Goal: Task Accomplishment & Management: Use online tool/utility

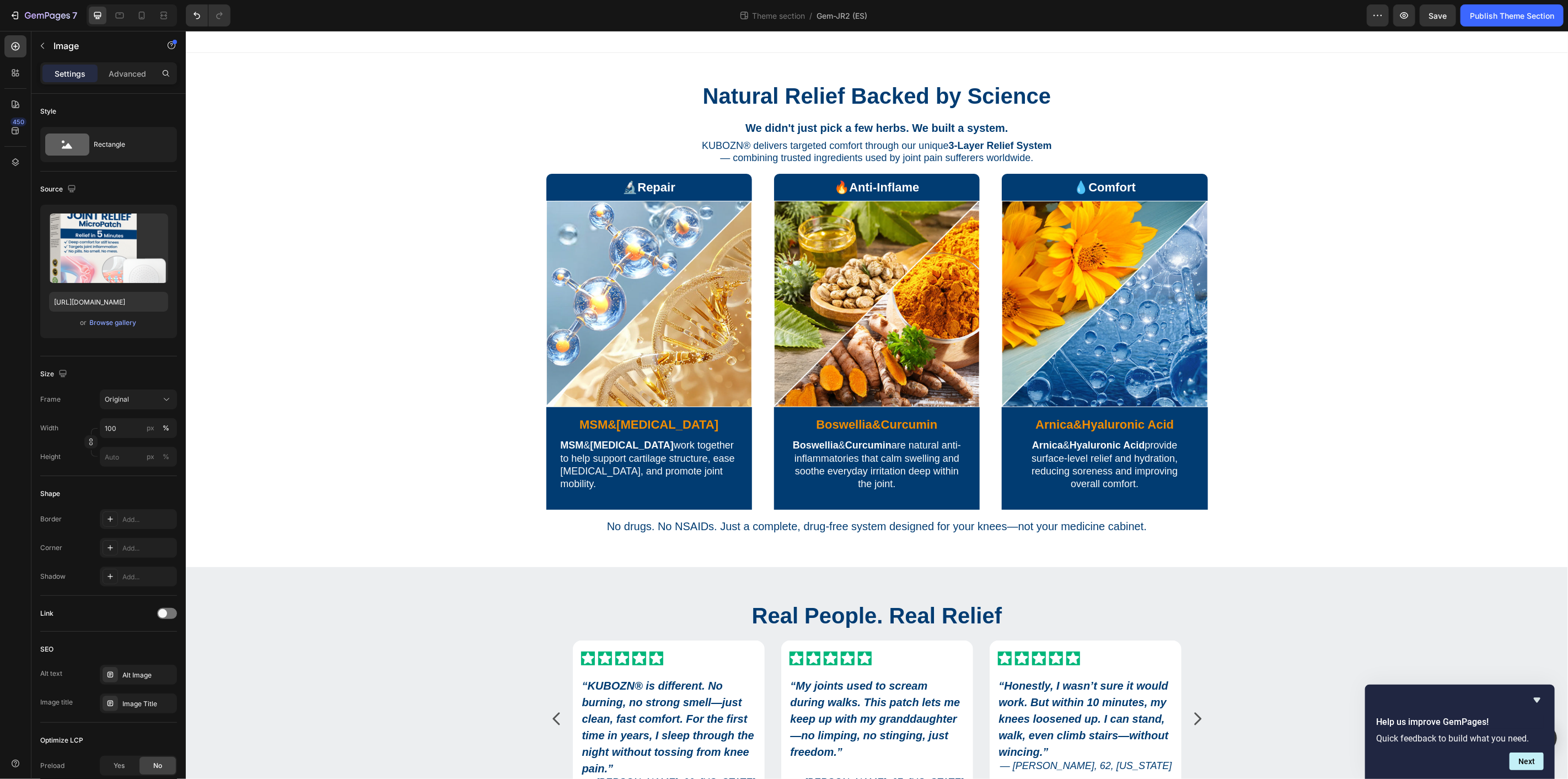
scroll to position [1214, 0]
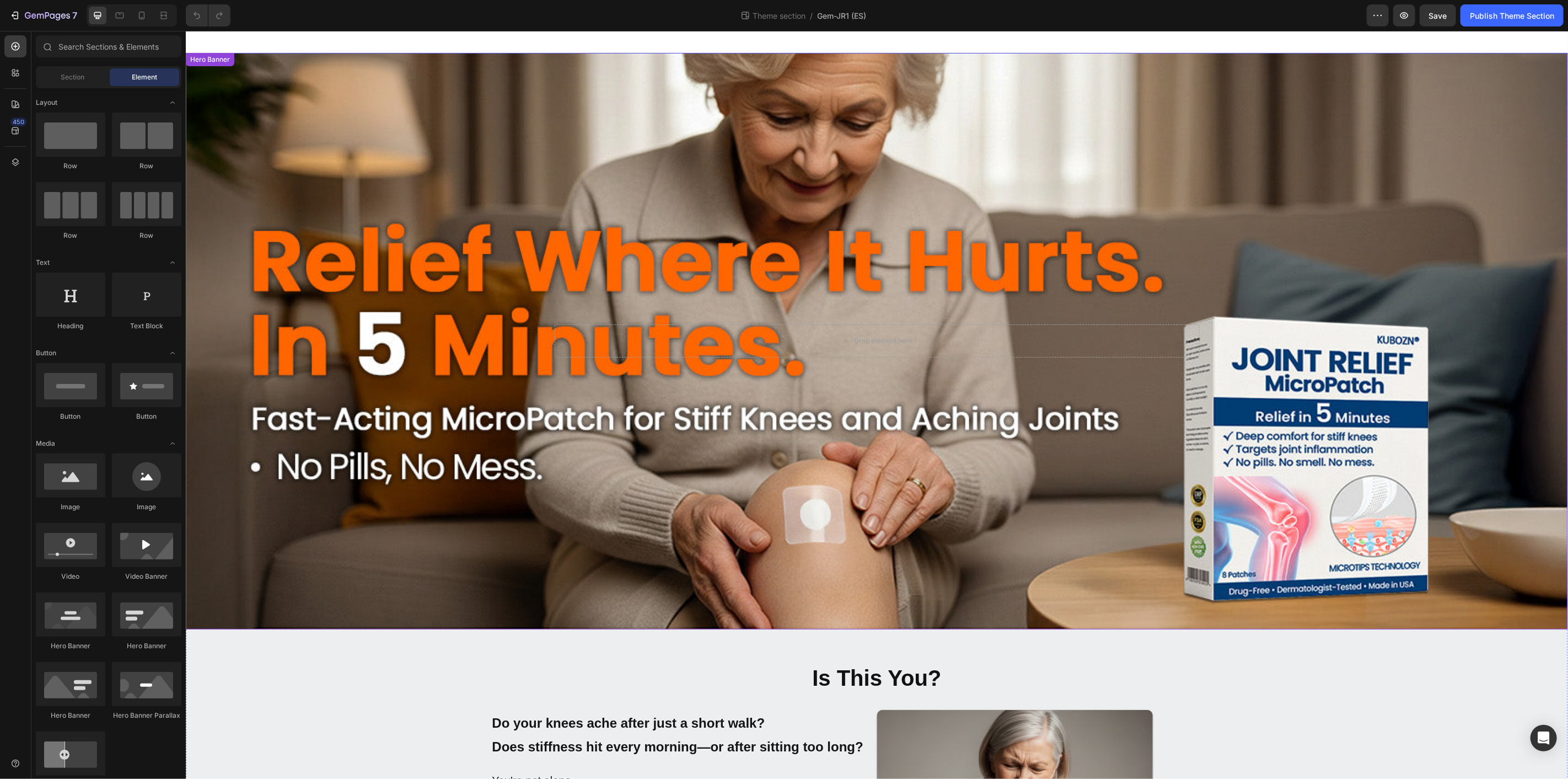
click at [1093, 108] on div "Background Image" at bounding box center [876, 341] width 1382 height 576
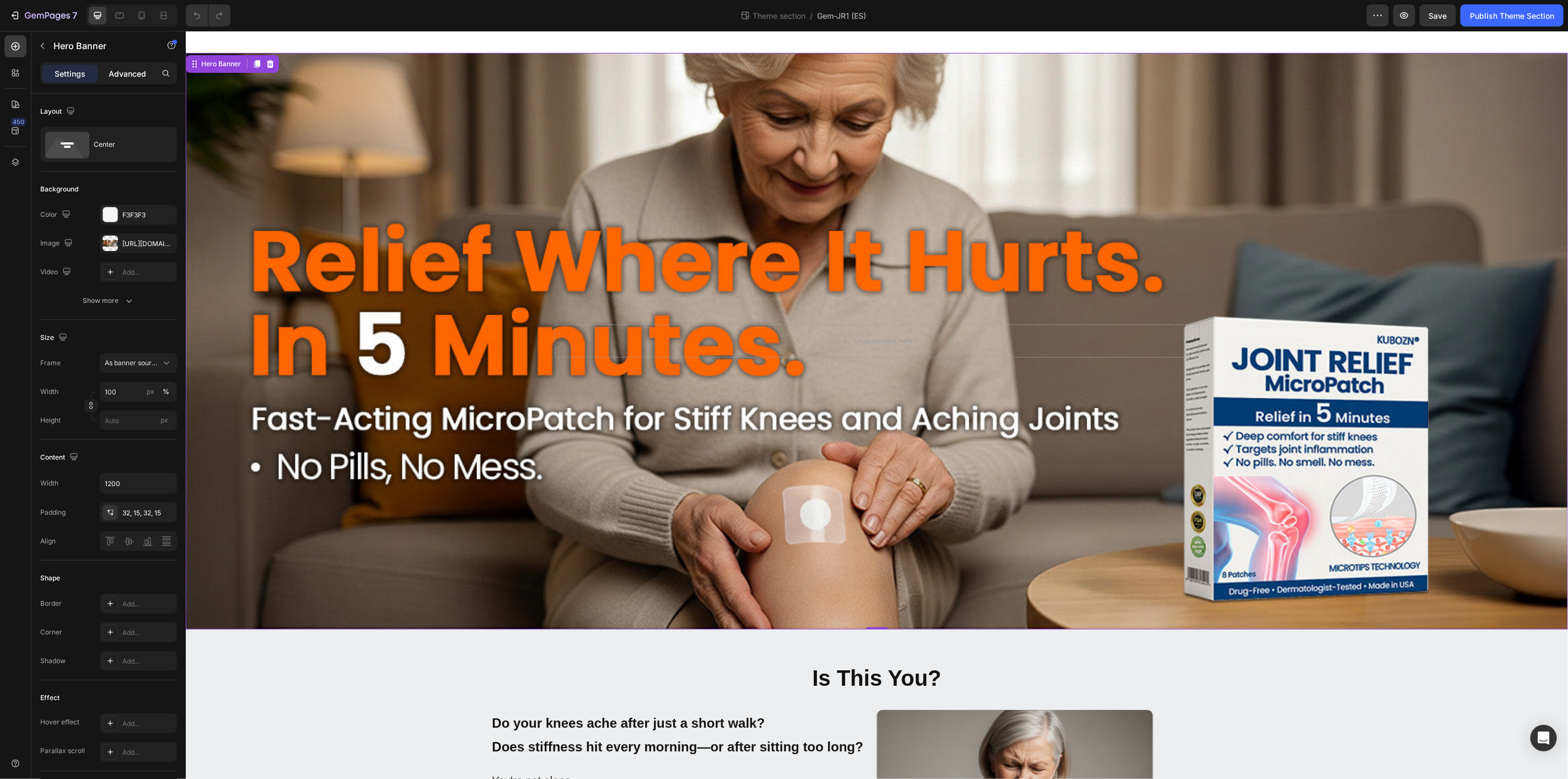
click at [124, 71] on p "Advanced" at bounding box center [127, 73] width 37 height 11
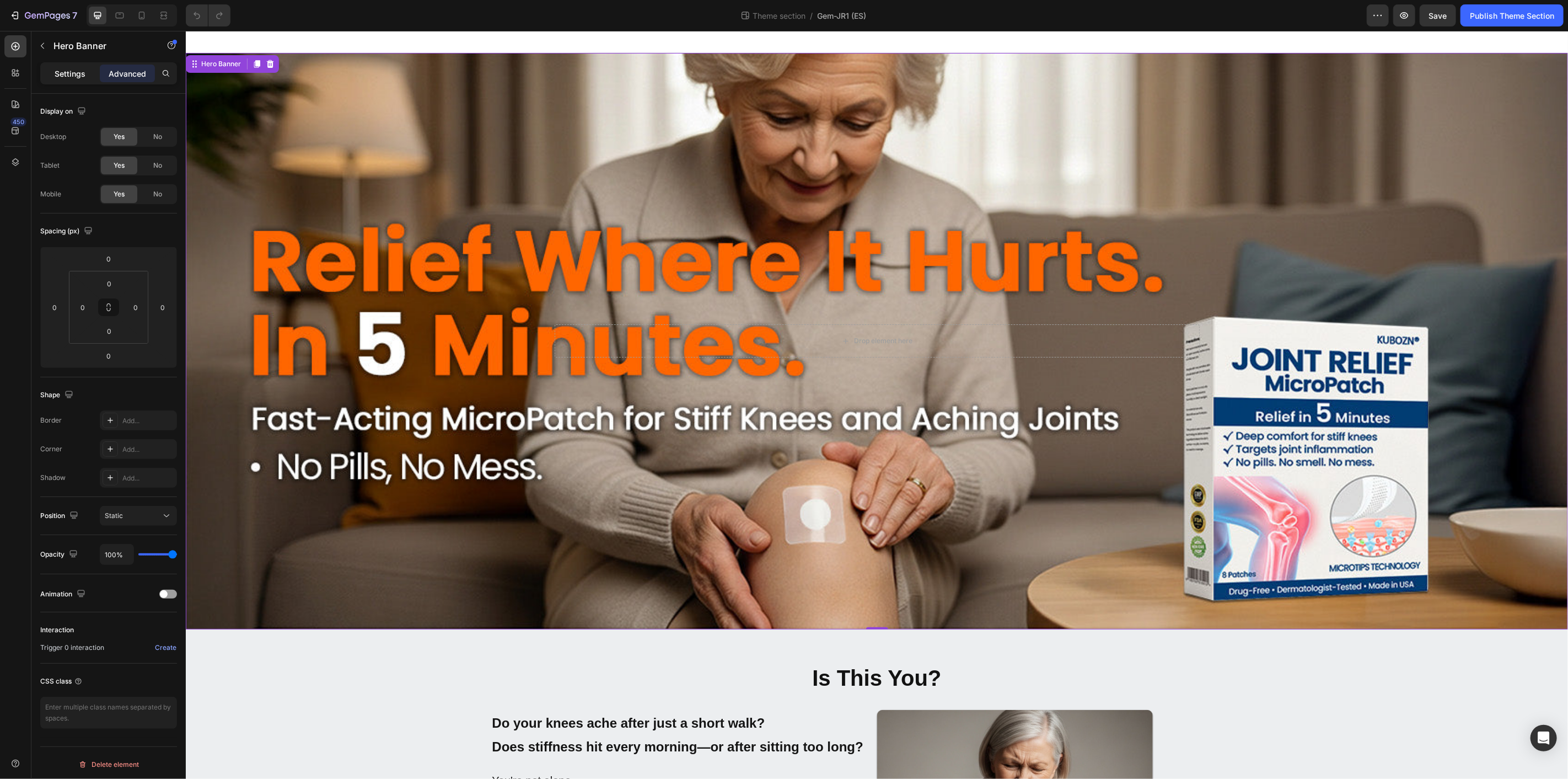
click at [86, 70] on div "Settings" at bounding box center [70, 73] width 55 height 17
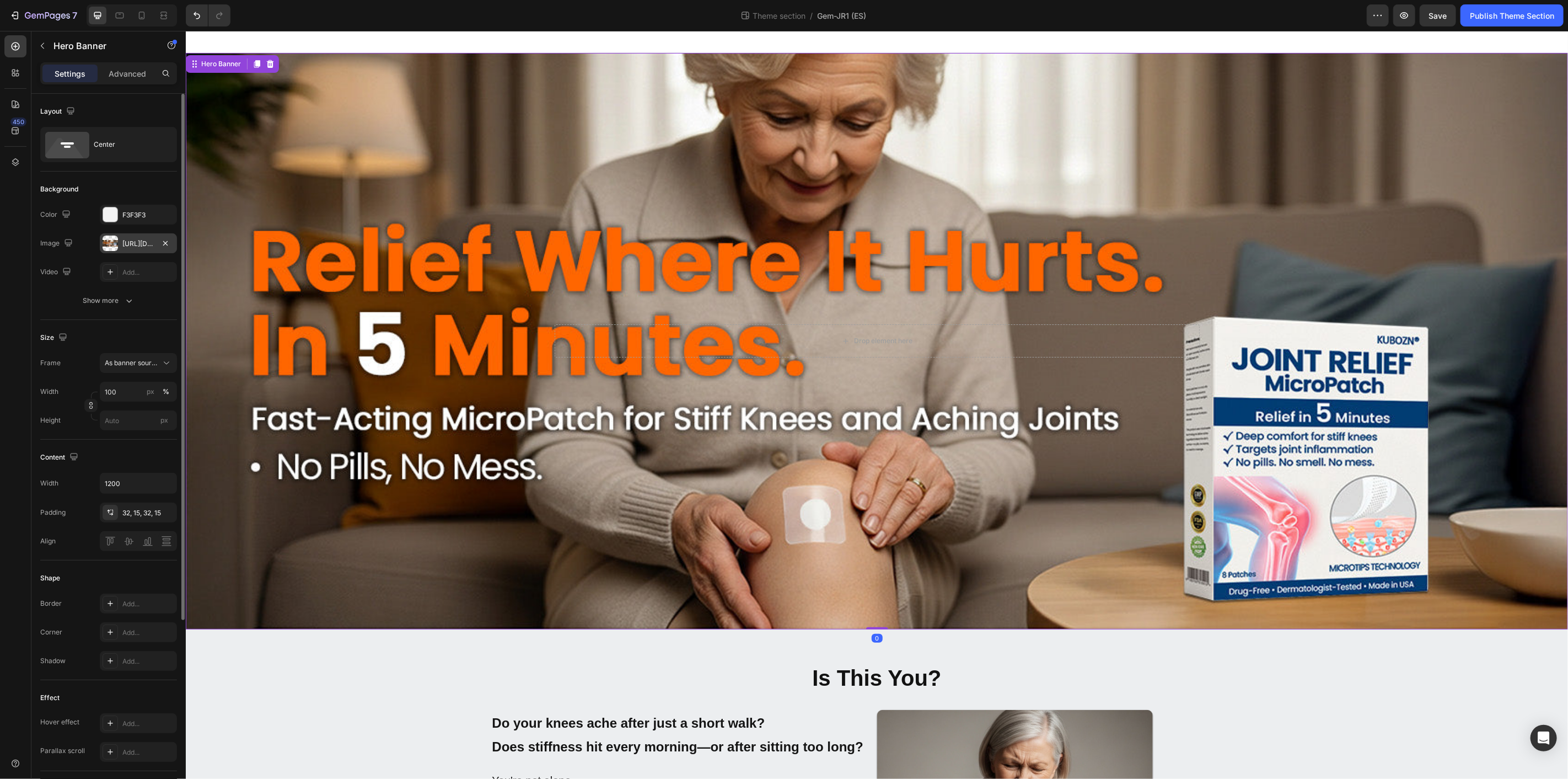
click at [113, 243] on div at bounding box center [110, 243] width 15 height 15
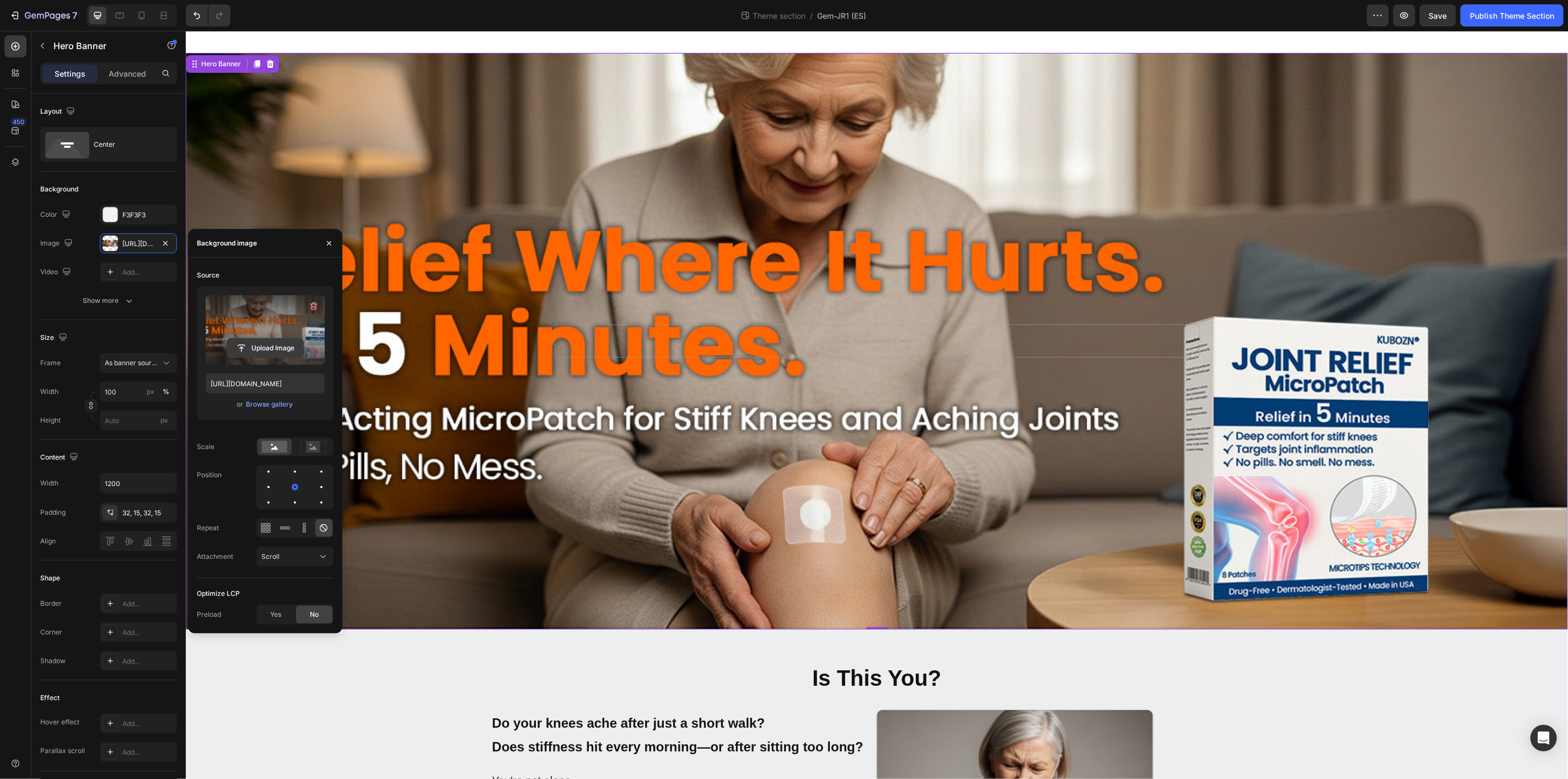
click at [271, 341] on input "file" at bounding box center [265, 348] width 76 height 19
type input "[URL][DOMAIN_NAME]"
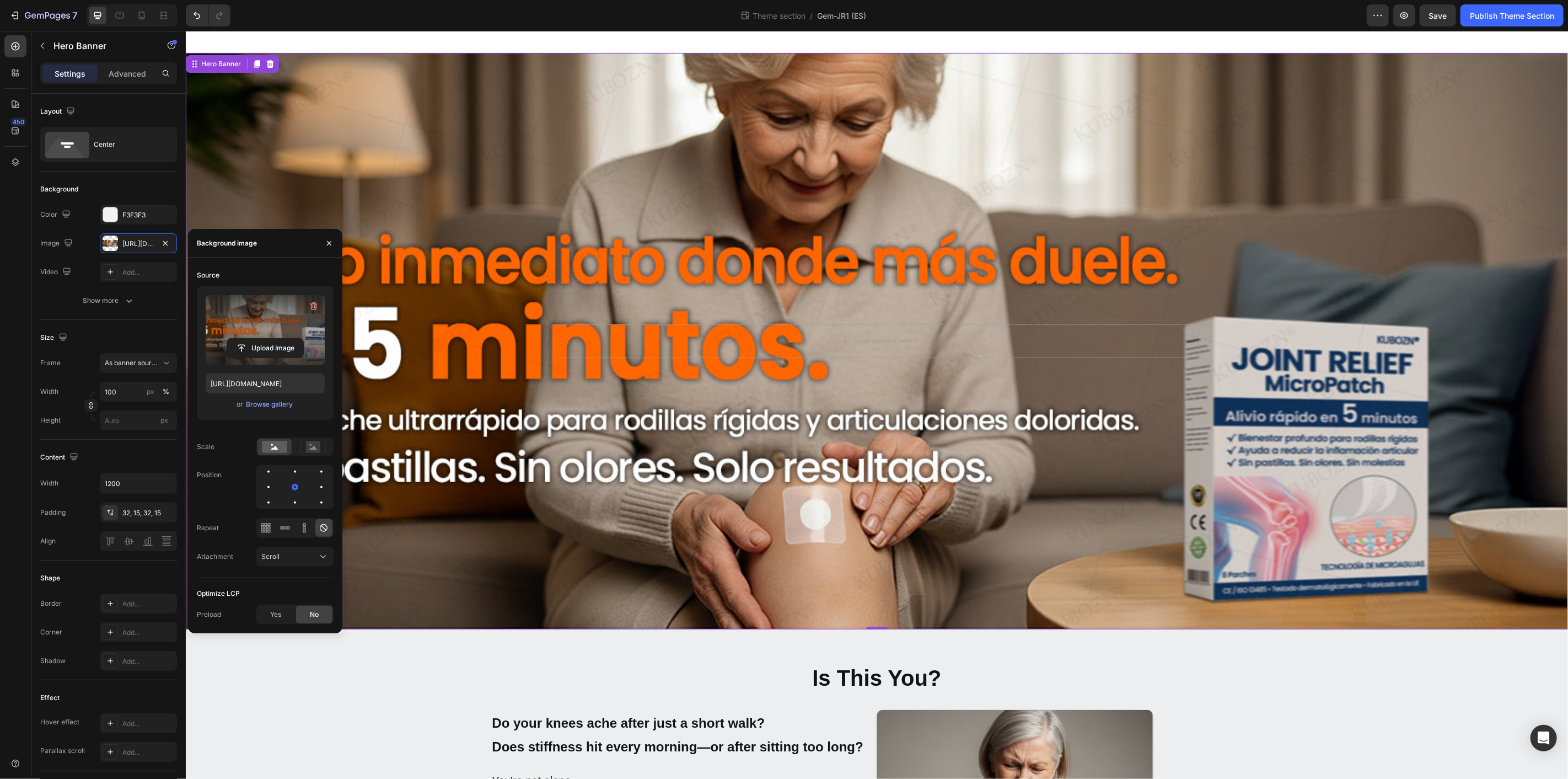
click at [983, 498] on div "Background Image" at bounding box center [876, 341] width 1382 height 576
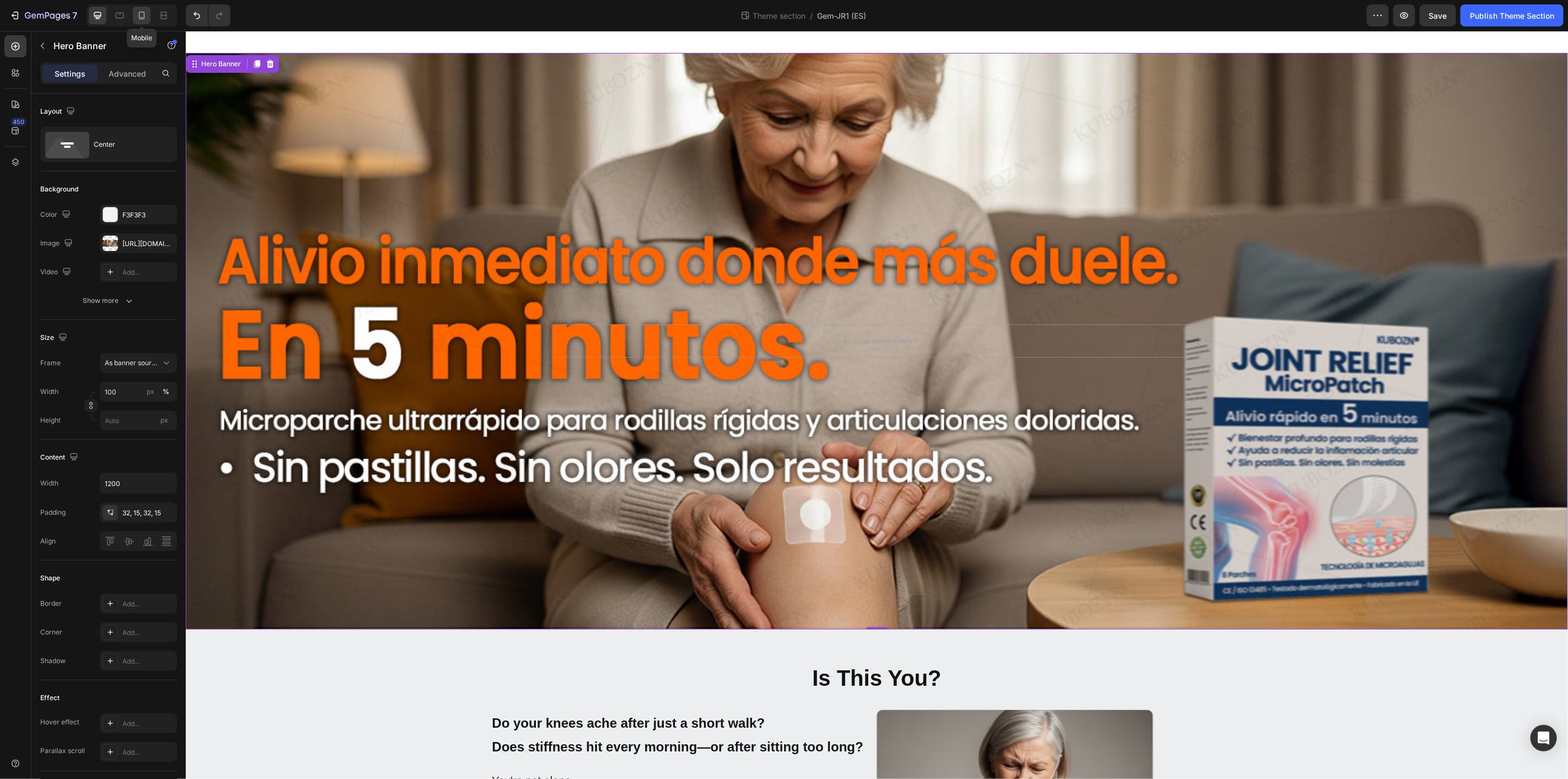
click at [136, 17] on icon at bounding box center [142, 15] width 11 height 11
type input "100%"
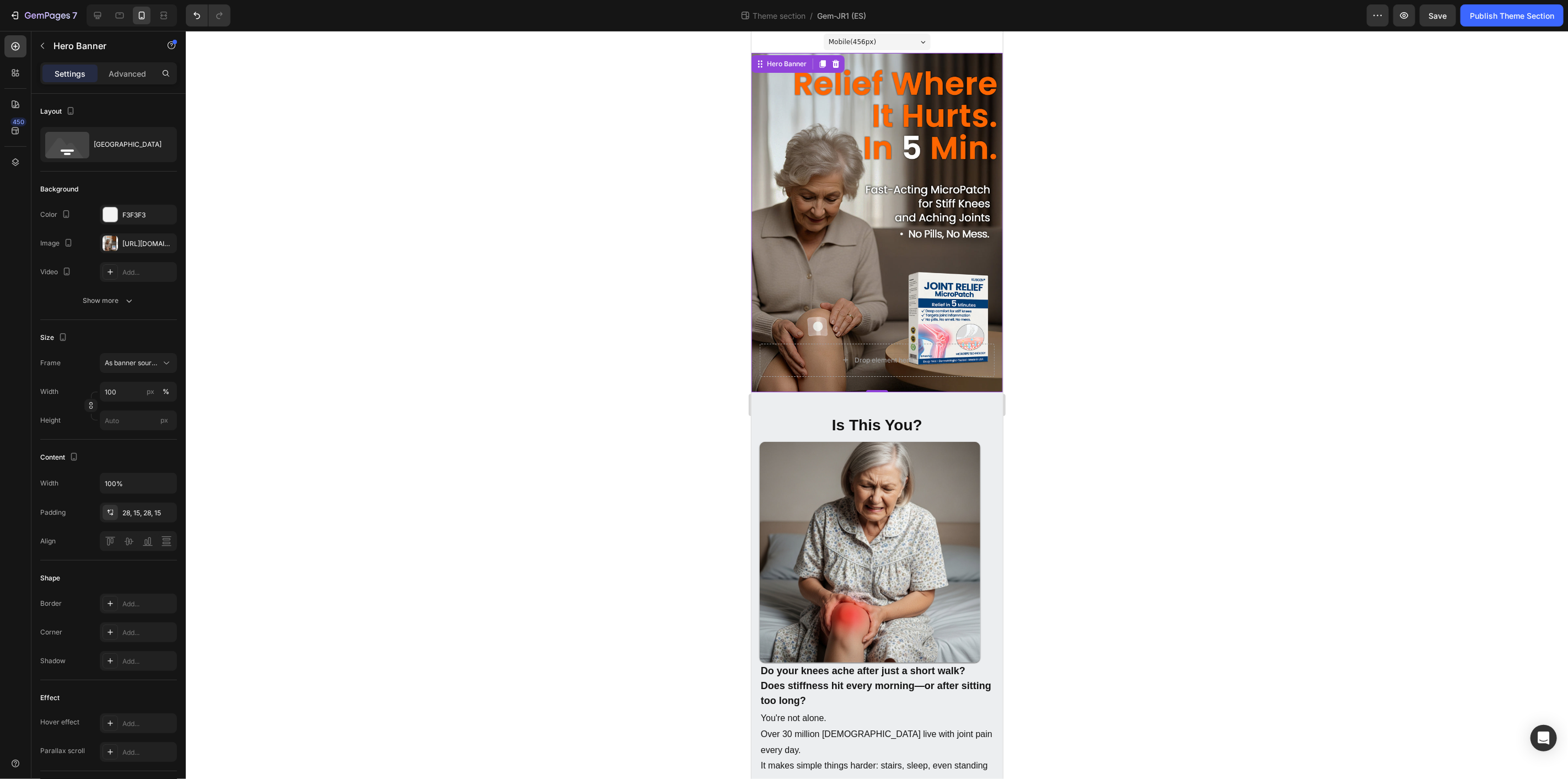
click at [866, 231] on div "Background Image" at bounding box center [877, 221] width 252 height 339
click at [110, 243] on div at bounding box center [110, 243] width 15 height 15
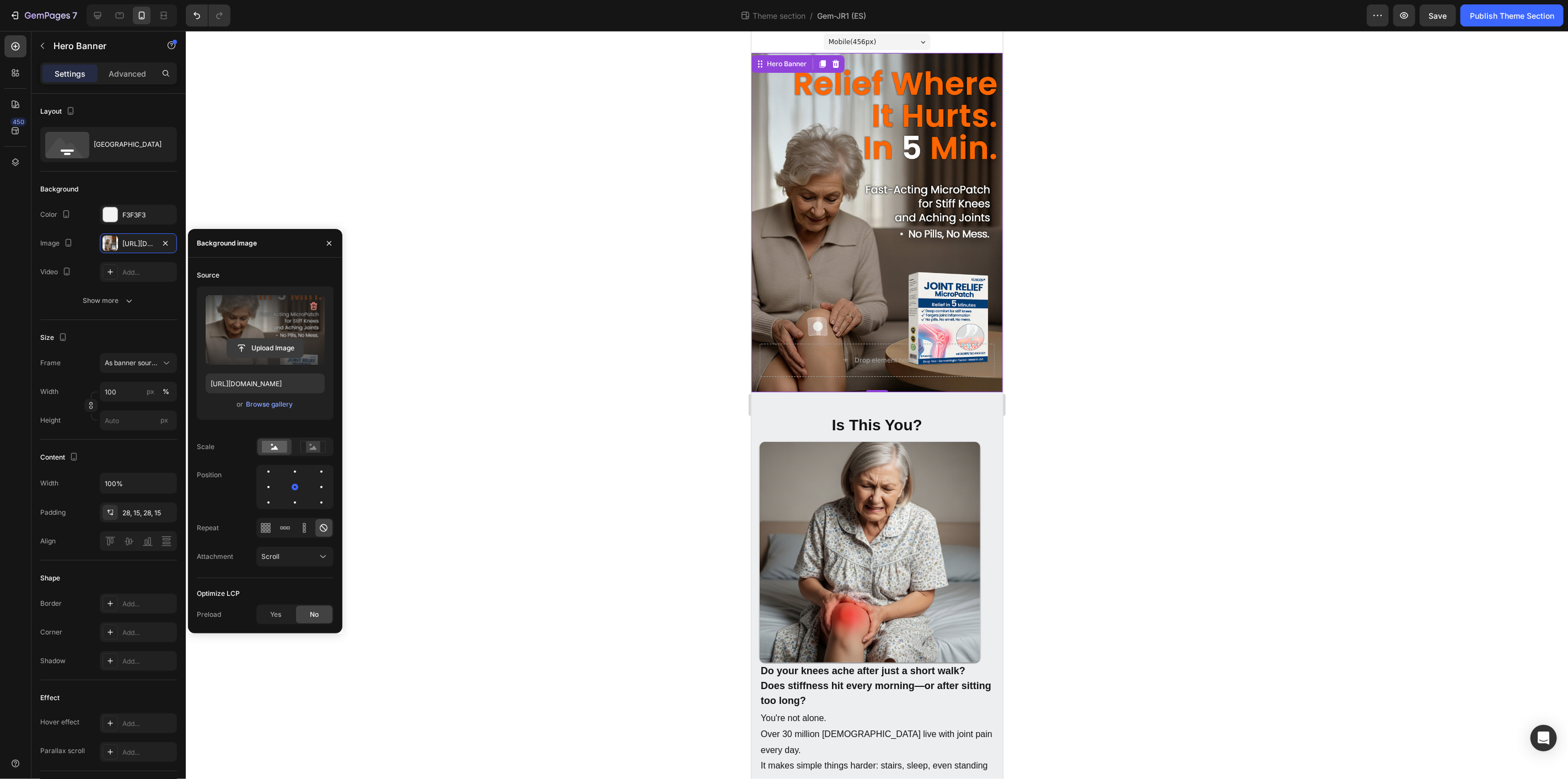
click at [264, 343] on input "file" at bounding box center [265, 348] width 76 height 19
type input "[URL][DOMAIN_NAME]"
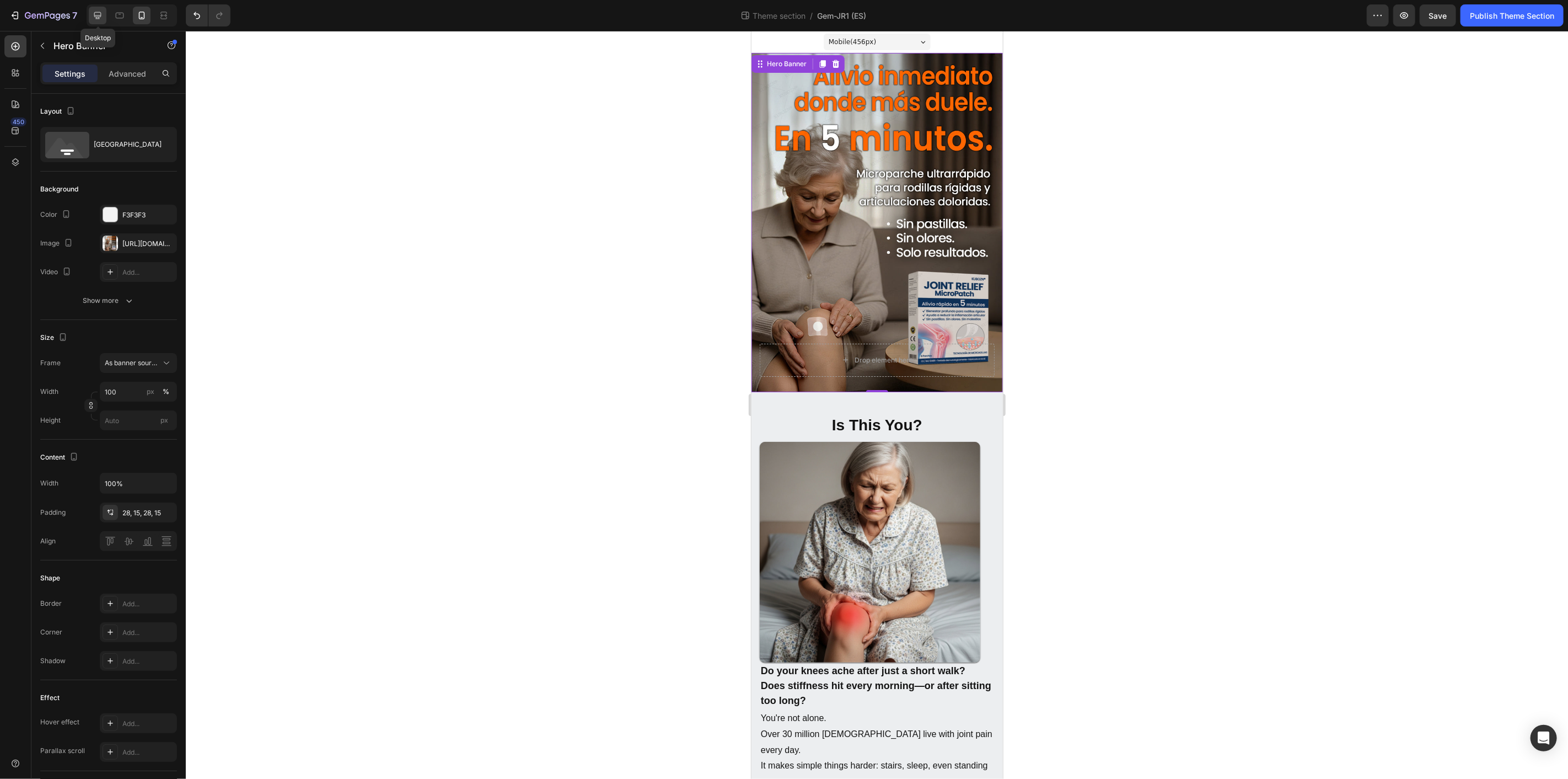
click at [94, 17] on icon at bounding box center [97, 15] width 11 height 11
type input "1200"
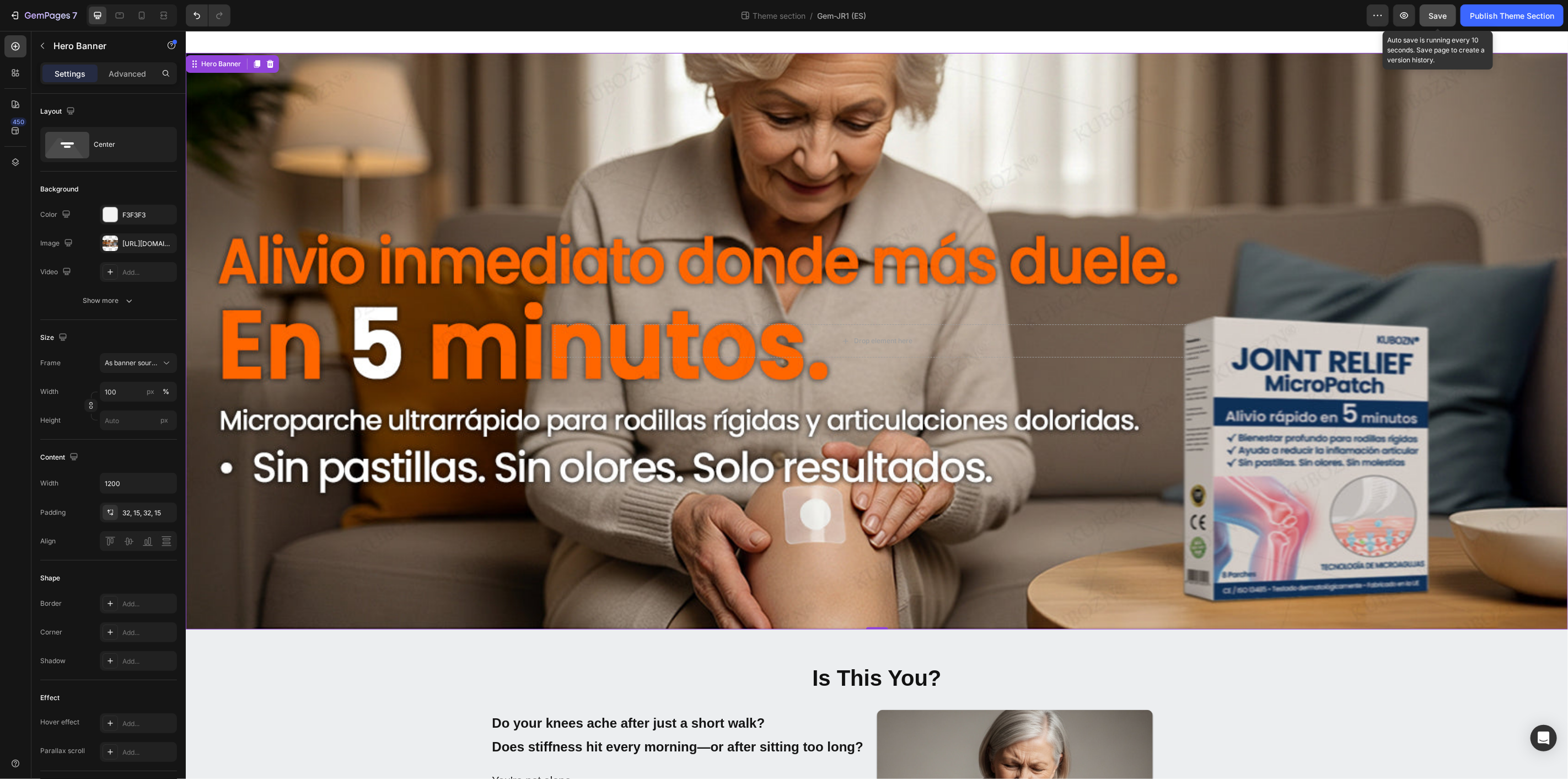
click at [1437, 12] on span "Save" at bounding box center [1438, 16] width 18 height 9
click at [12, 14] on icon "button" at bounding box center [14, 15] width 11 height 11
